Goal: Navigation & Orientation: Find specific page/section

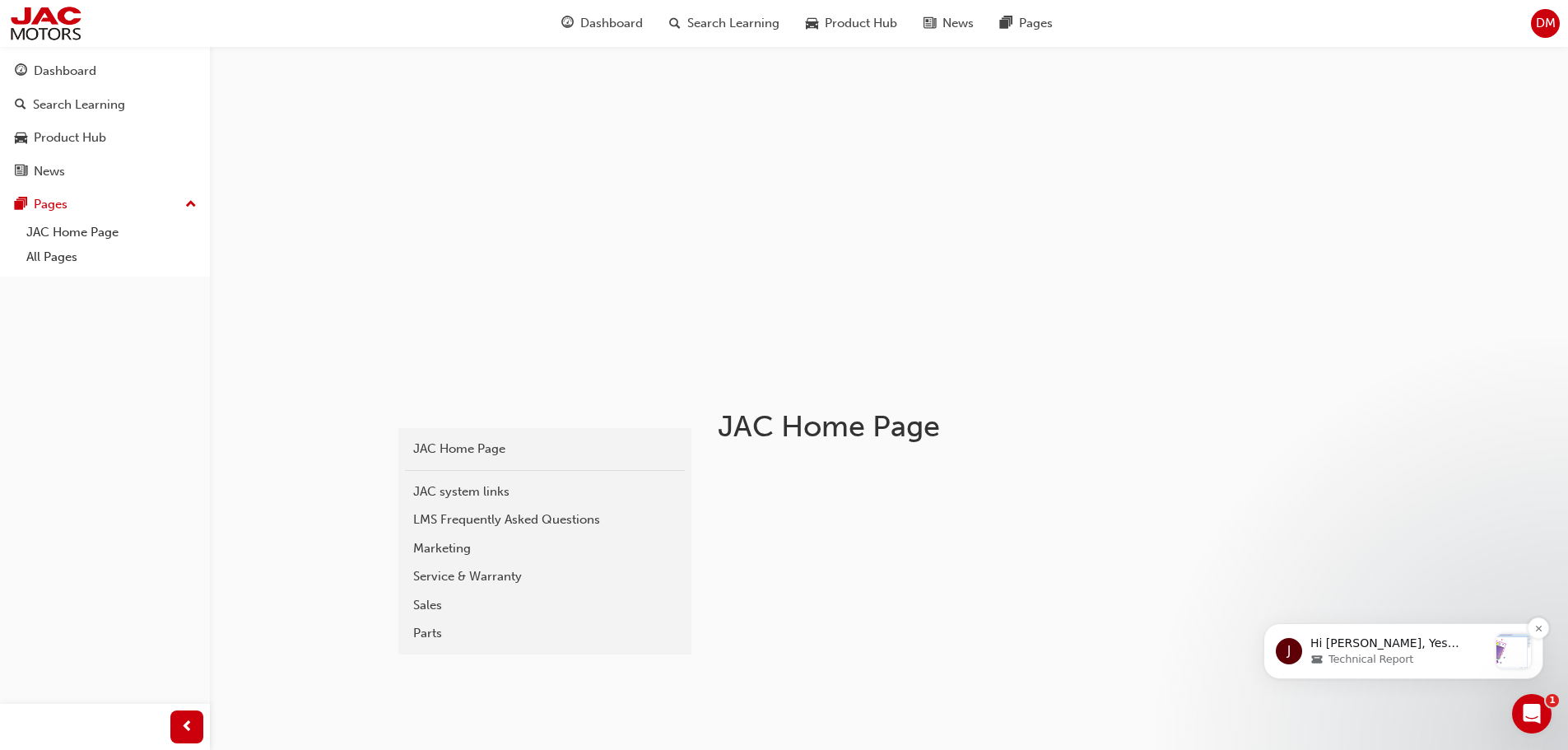
click at [1465, 640] on p "Hi [PERSON_NAME], Yes windshield out to fit new a headliner (FYI I think head l…" at bounding box center [1400, 643] width 178 height 17
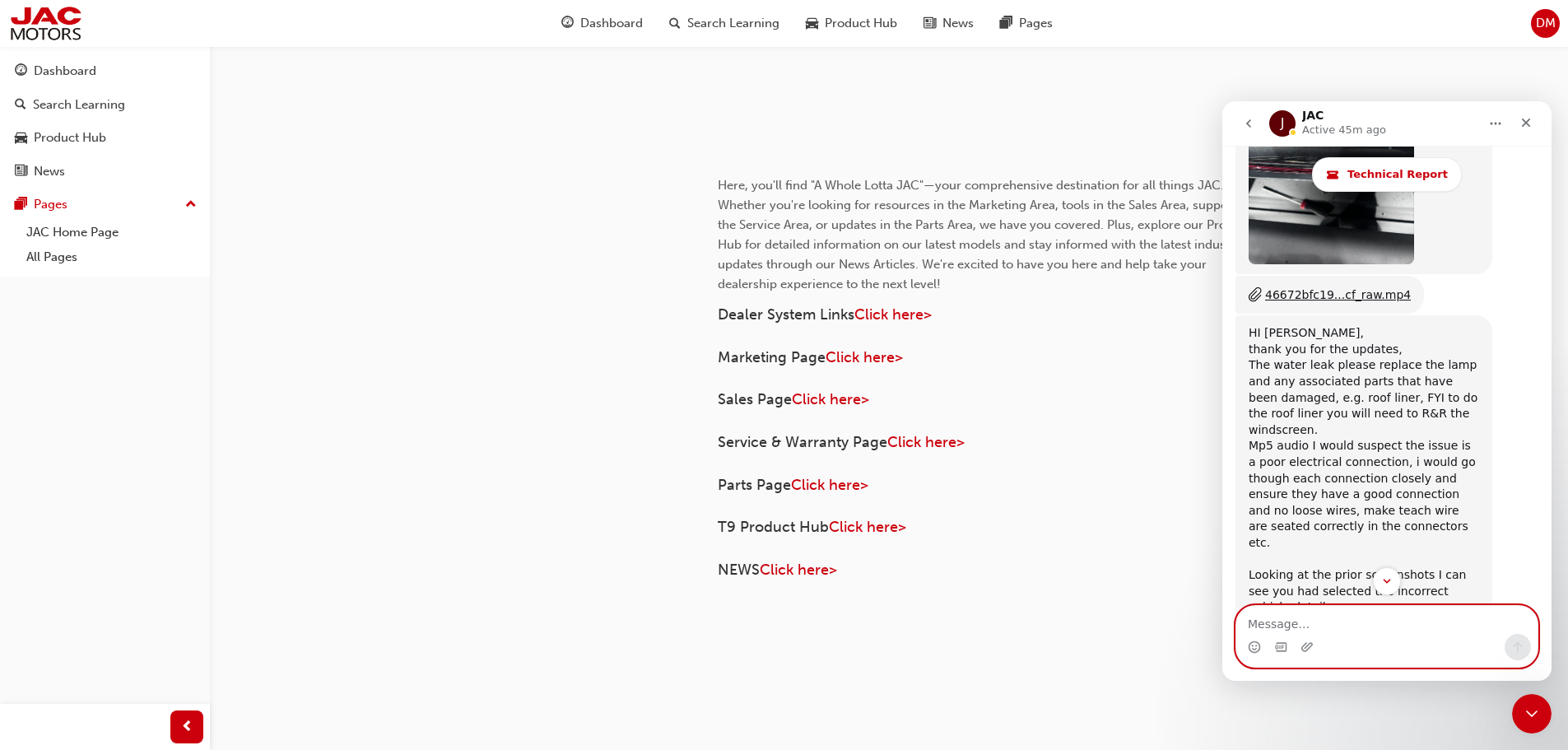
scroll to position [7650, 0]
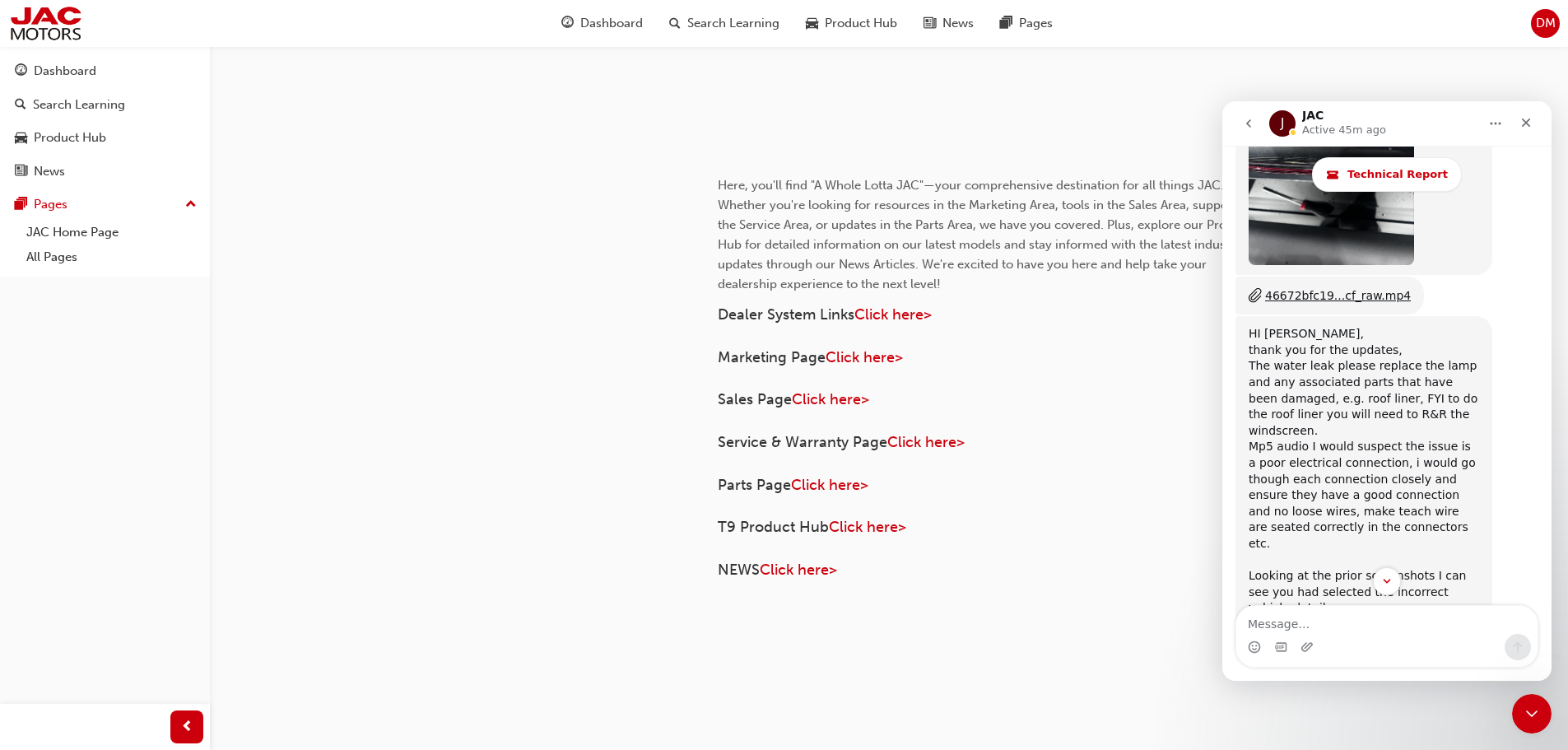
click at [1541, 22] on span "DM" at bounding box center [1546, 23] width 20 height 19
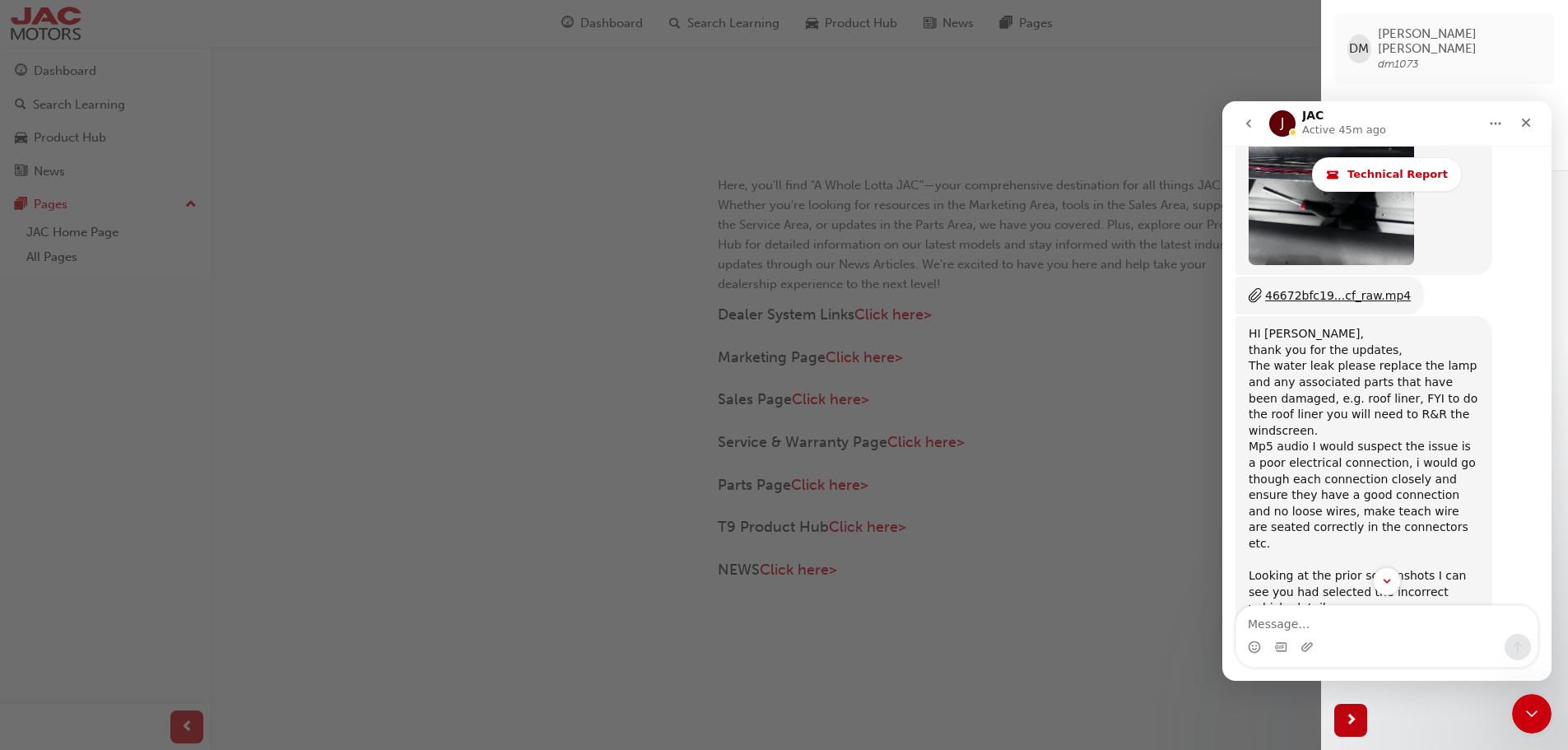
click at [1110, 481] on div "button" at bounding box center [661, 375] width 1321 height 750
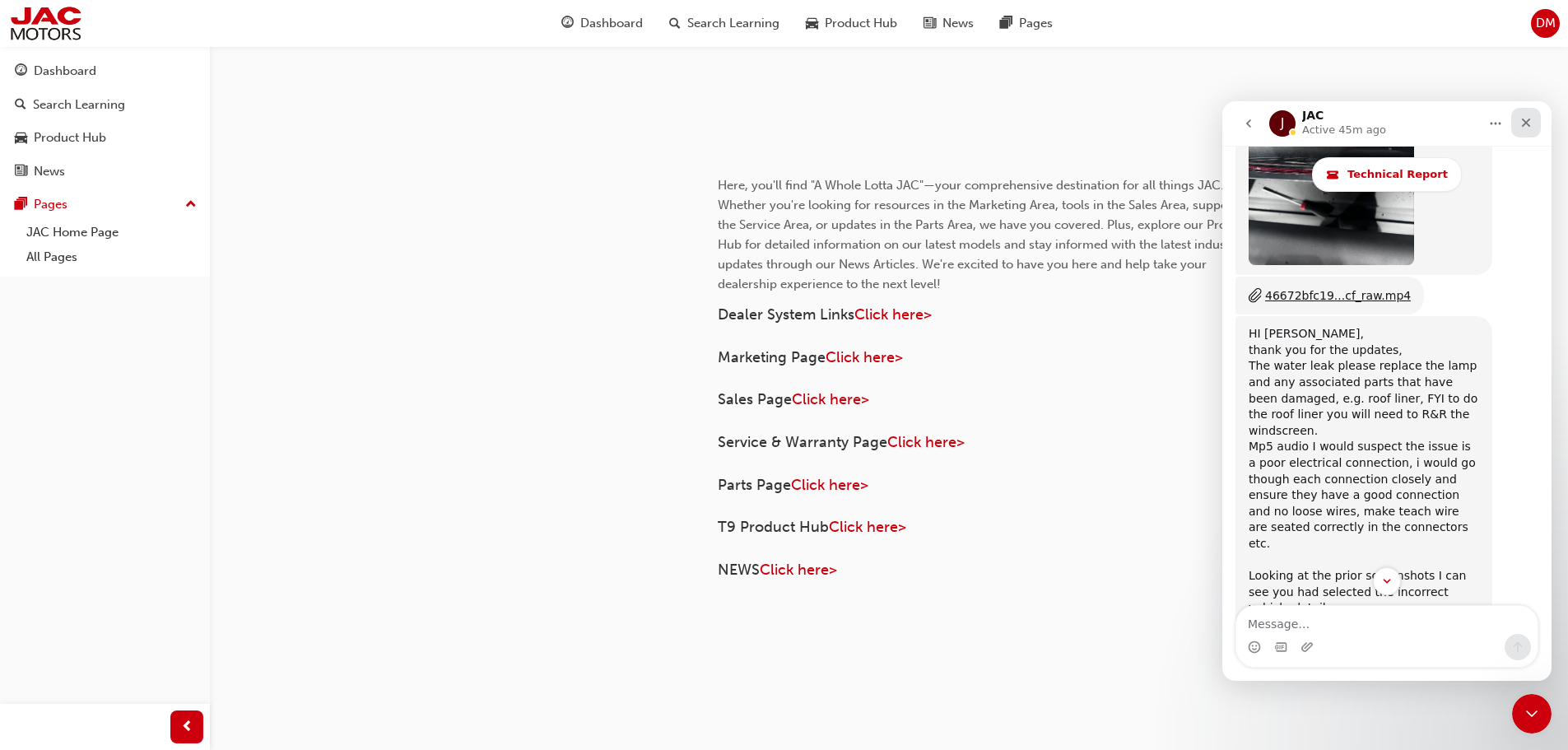
click at [1527, 127] on icon "Close" at bounding box center [1526, 123] width 13 height 13
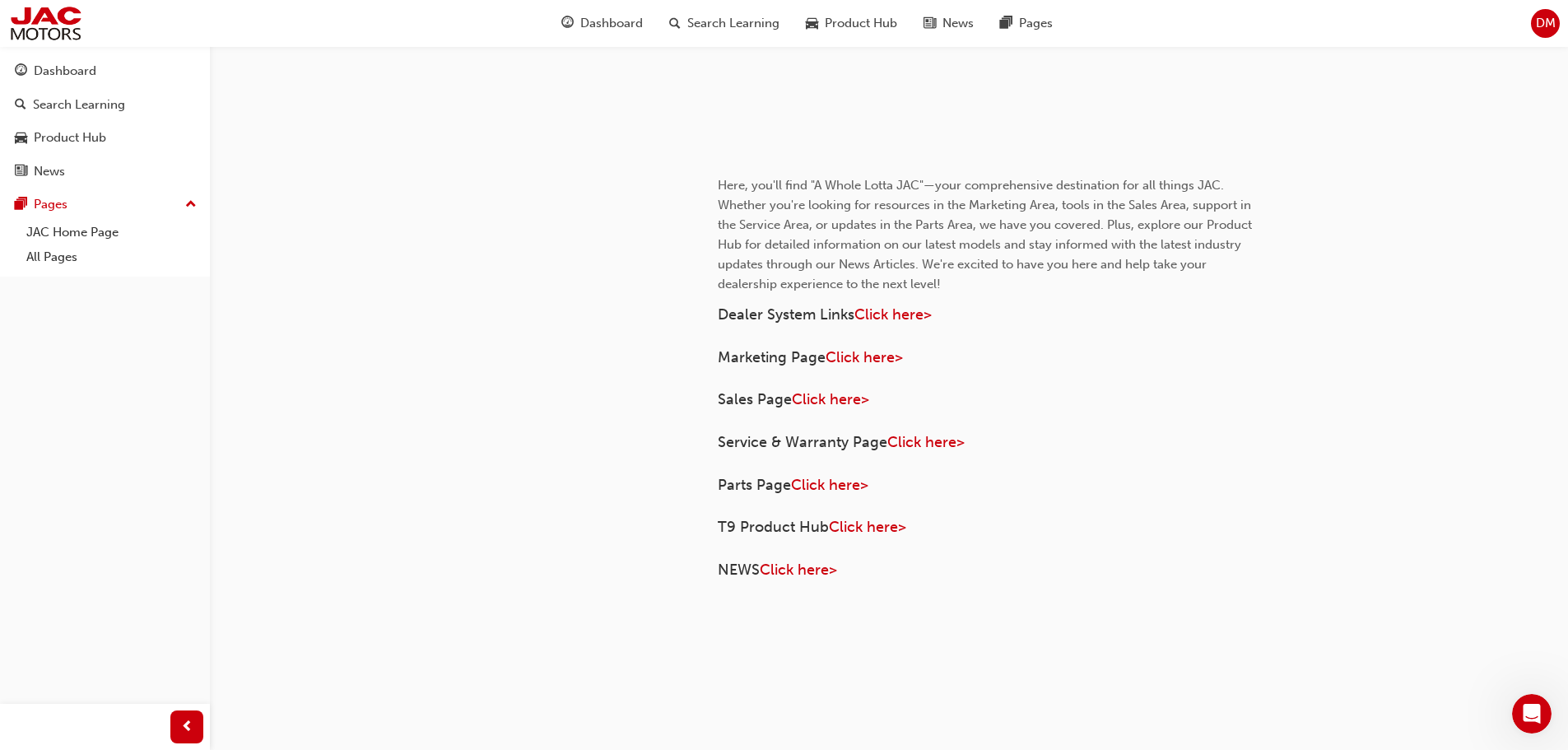
scroll to position [0, 0]
click at [1547, 33] on div "DM" at bounding box center [1546, 23] width 29 height 29
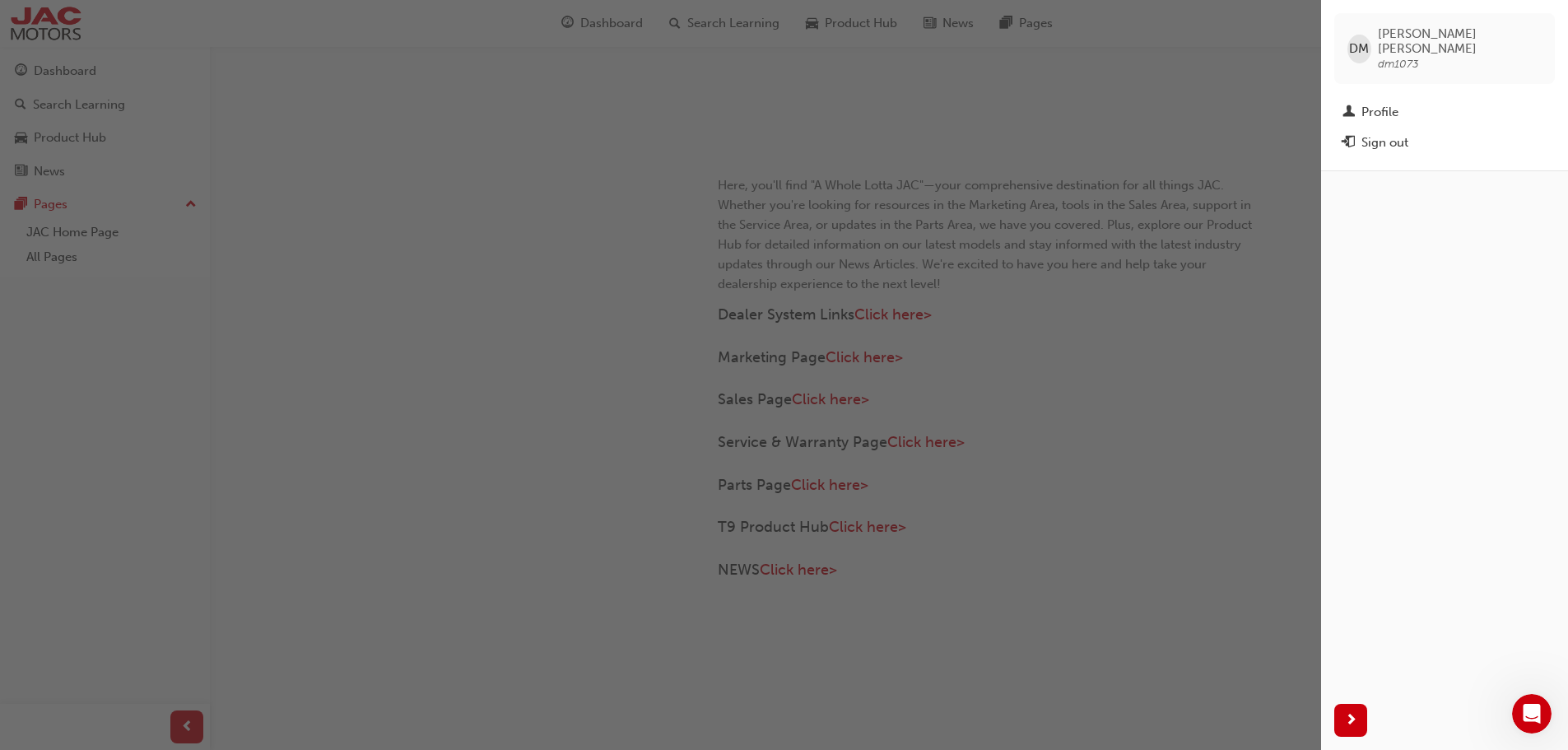
drag, startPoint x: 1121, startPoint y: 498, endPoint x: 1342, endPoint y: 583, distance: 236.8
click at [1143, 504] on div "button" at bounding box center [661, 375] width 1321 height 750
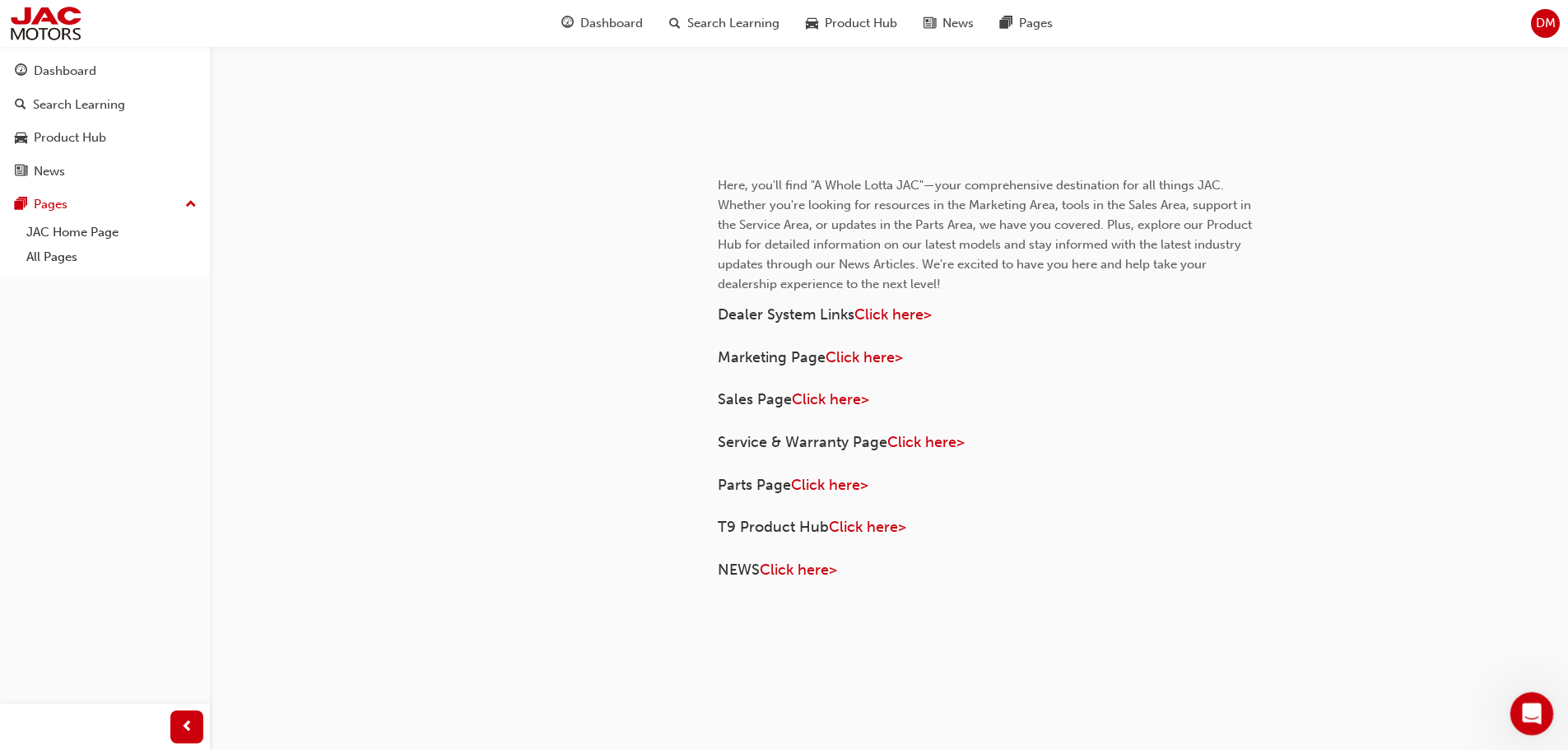
click at [1528, 707] on icon "Open Intercom Messenger" at bounding box center [1530, 711] width 27 height 27
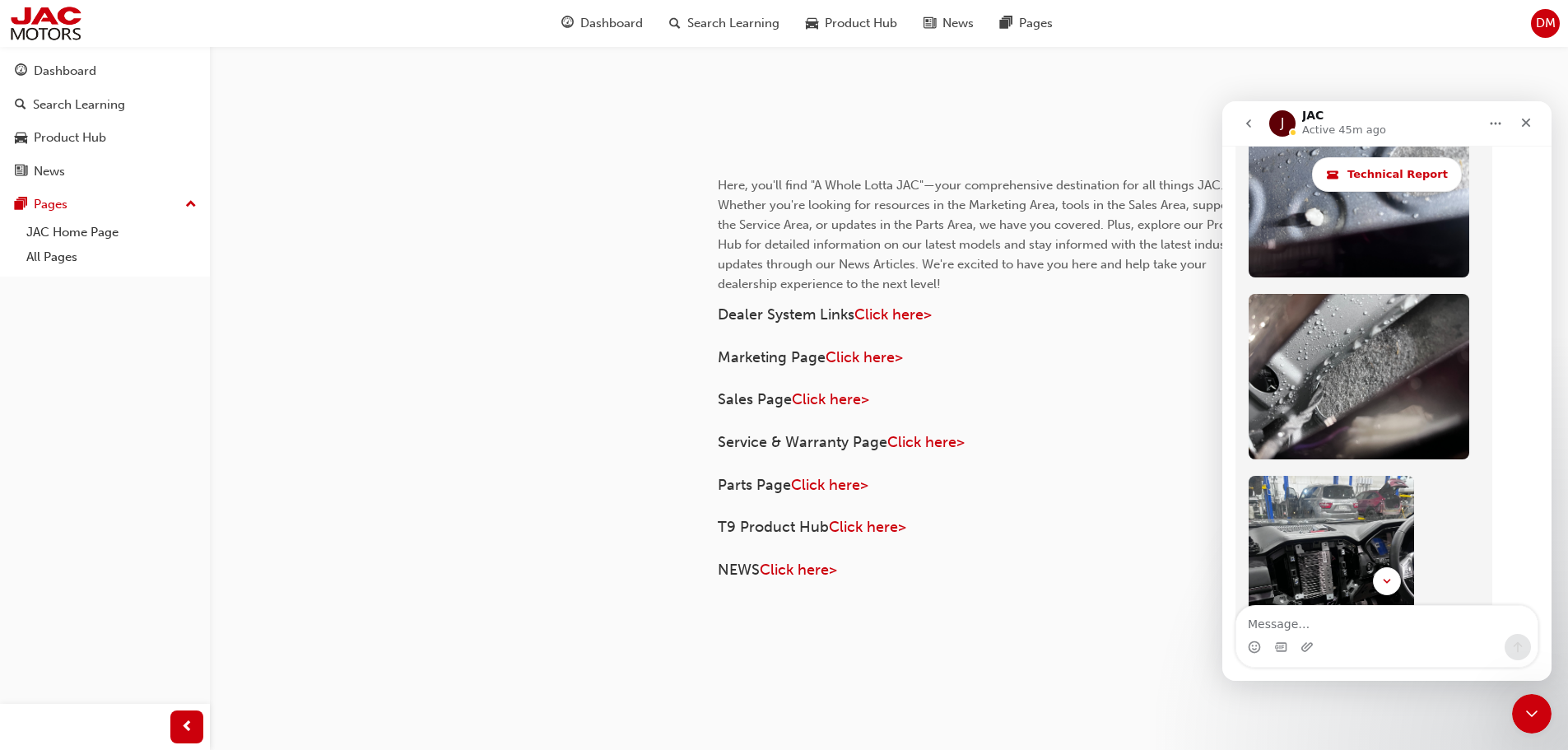
scroll to position [6004, 0]
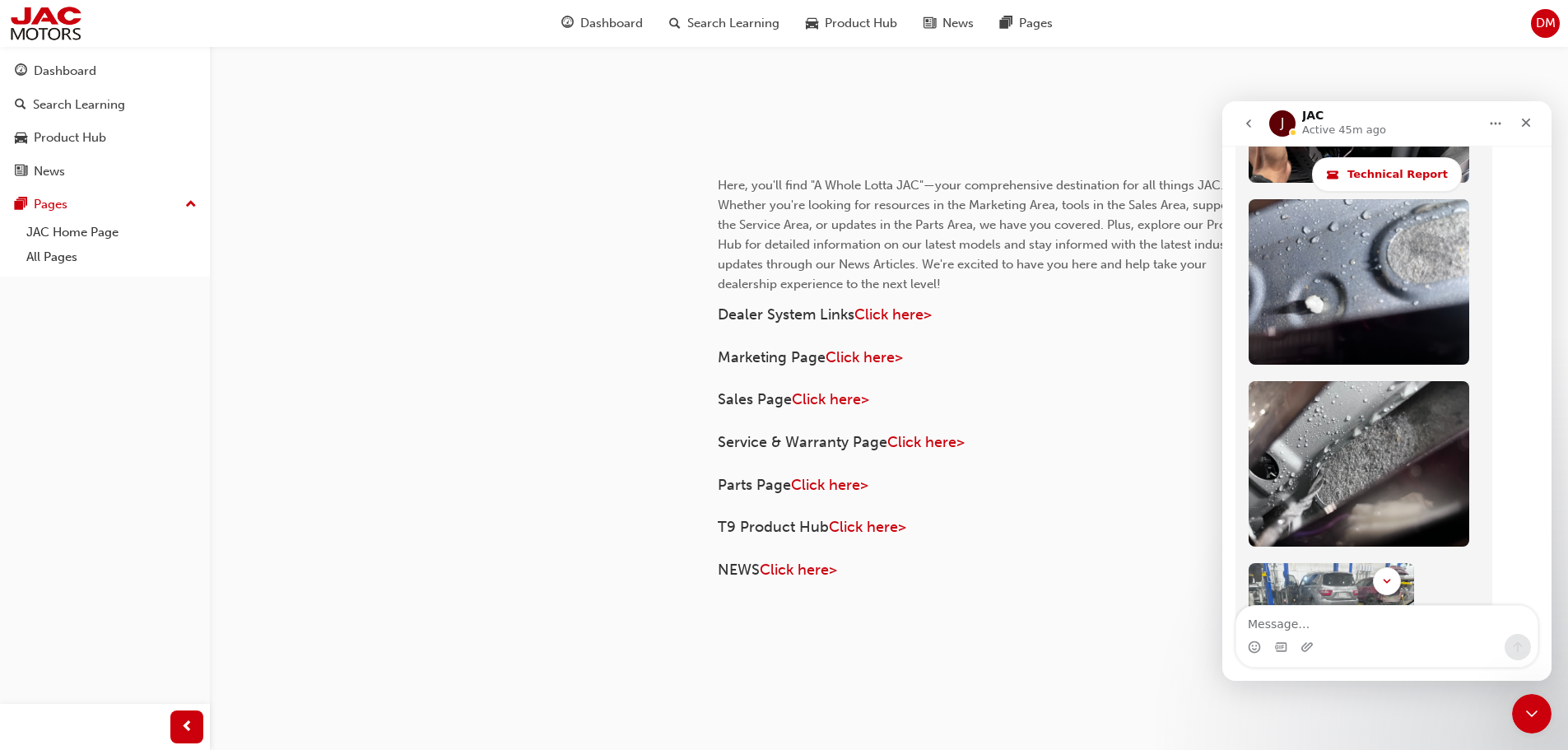
click at [1492, 125] on icon "Home" at bounding box center [1496, 123] width 13 height 13
click at [1492, 124] on icon "Home" at bounding box center [1496, 123] width 10 height 3
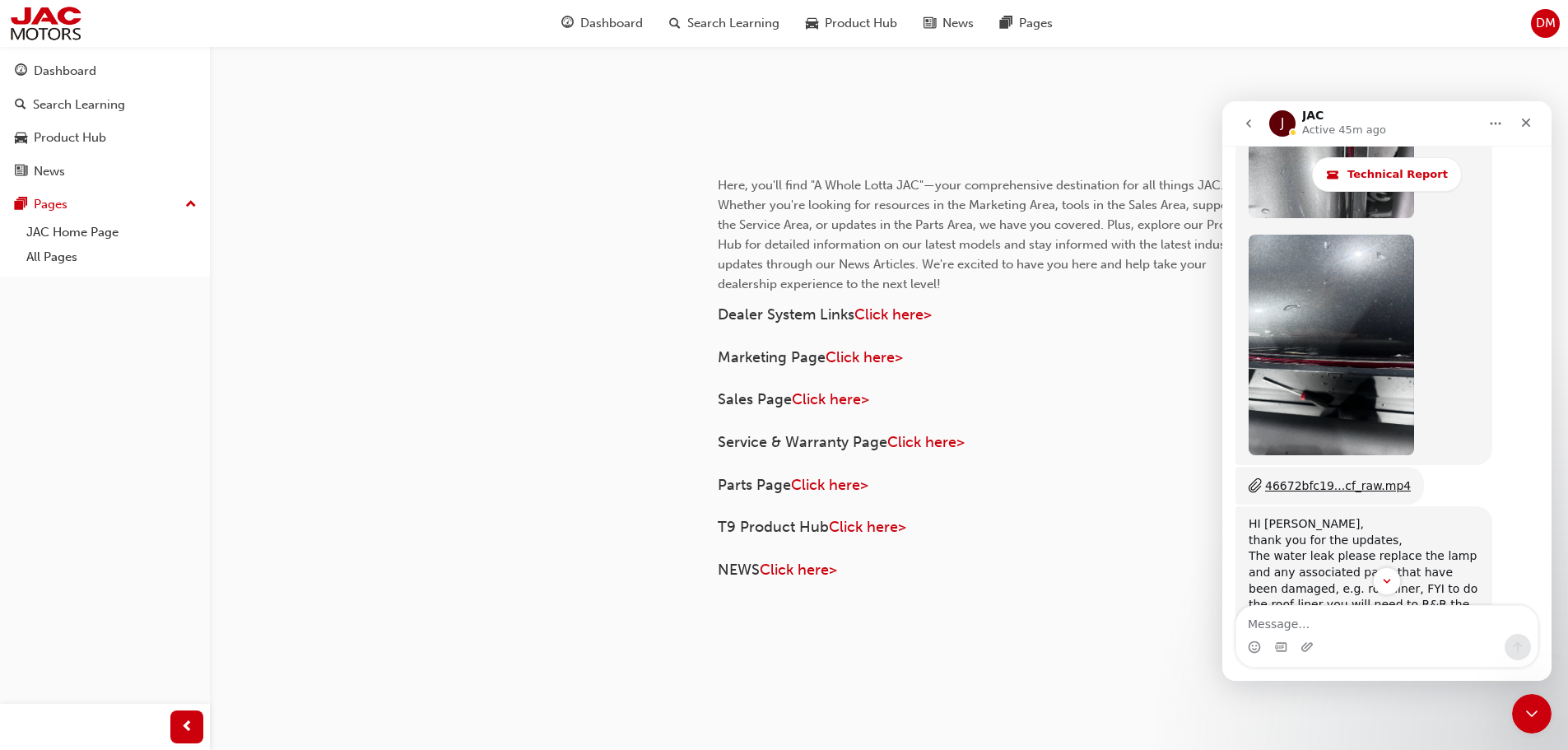
scroll to position [7485, 0]
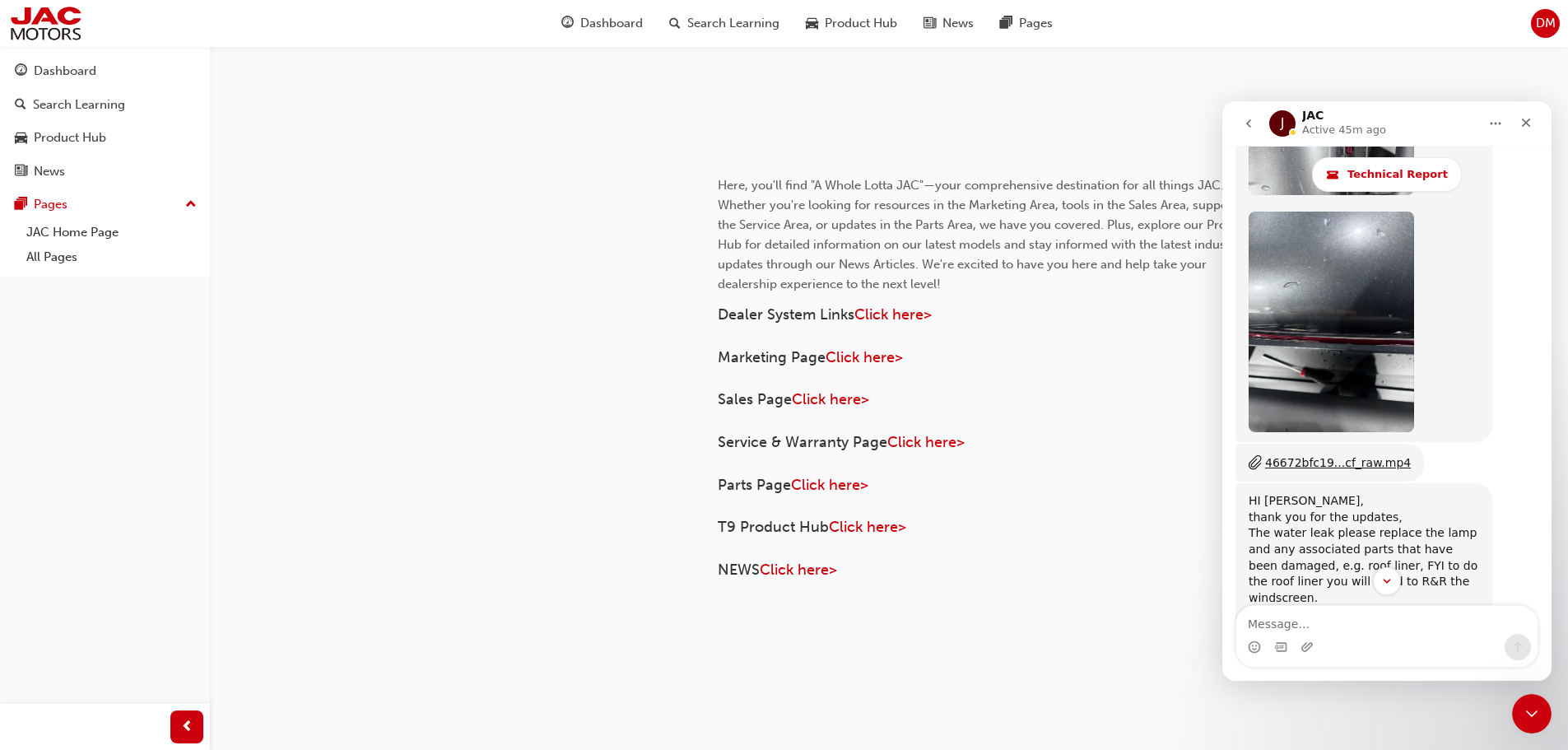
click at [1165, 485] on h4 "Parts Page Click here>" at bounding box center [985, 485] width 535 height 18
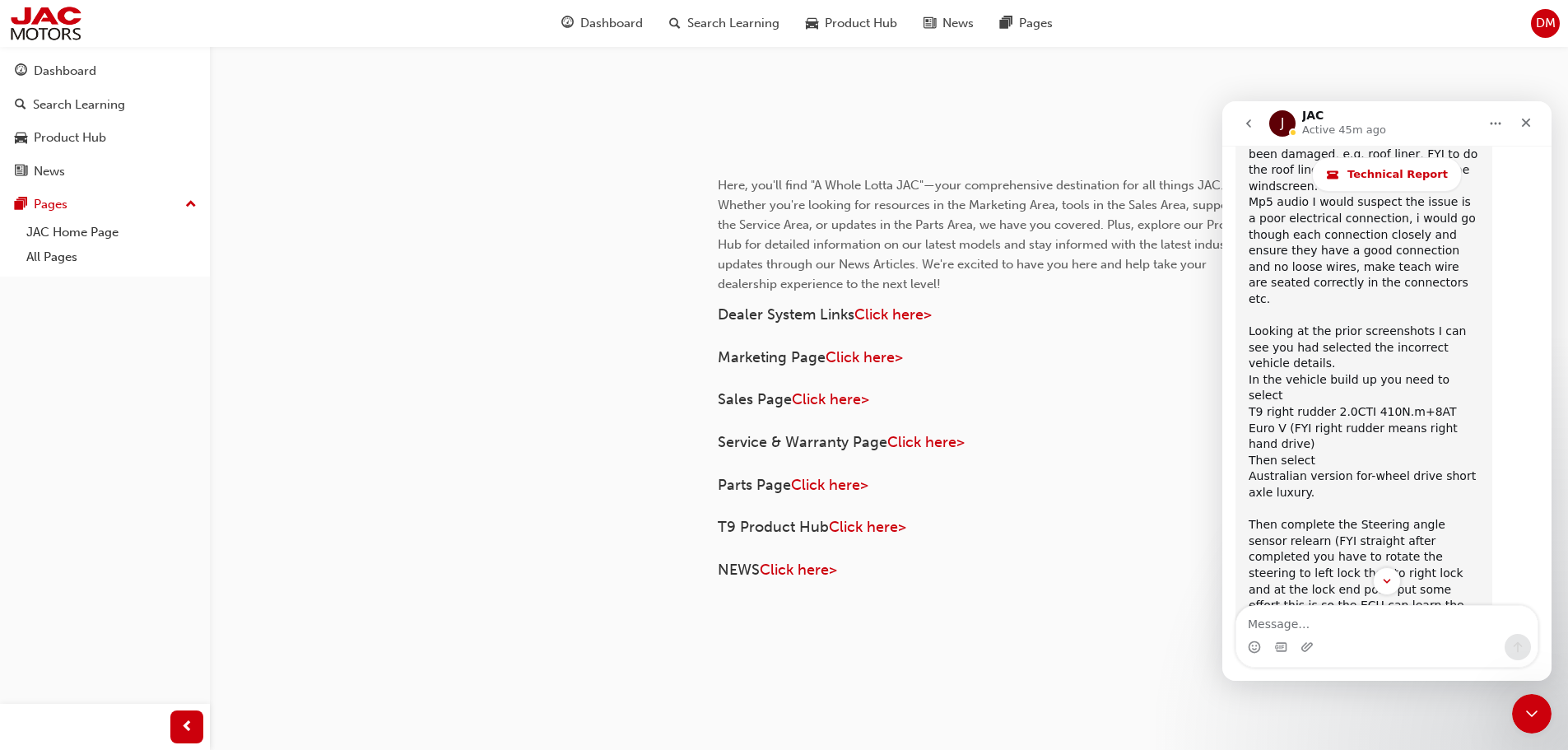
scroll to position [8061, 0]
